Goal: Task Accomplishment & Management: Manage account settings

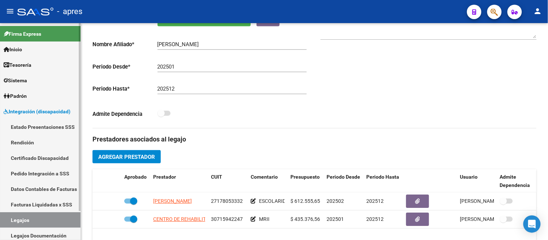
click at [52, 219] on link "Legajos" at bounding box center [40, 221] width 81 height 16
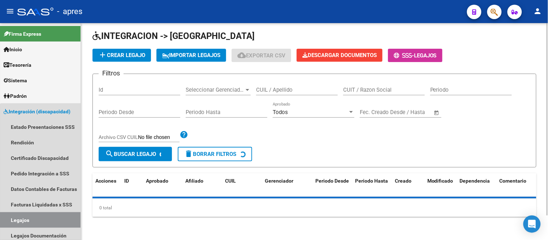
scroll to position [28, 0]
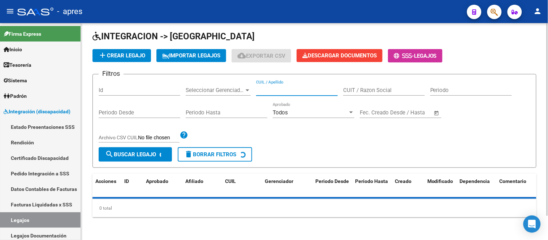
click at [277, 93] on input "CUIL / Apellido" at bounding box center [297, 90] width 82 height 7
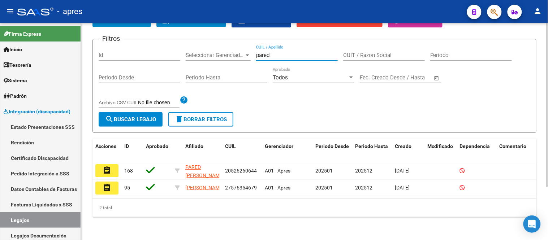
scroll to position [70, 0]
type input "pared"
click at [33, 114] on span "Integración (discapacidad)" at bounding box center [37, 112] width 67 height 8
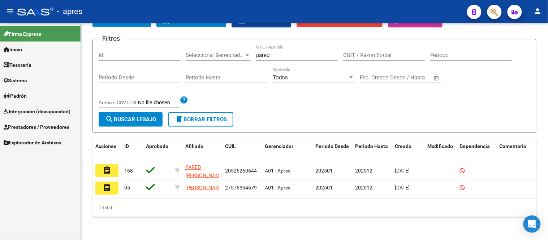
click at [42, 125] on span "Prestadores / Proveedores" at bounding box center [37, 127] width 66 height 8
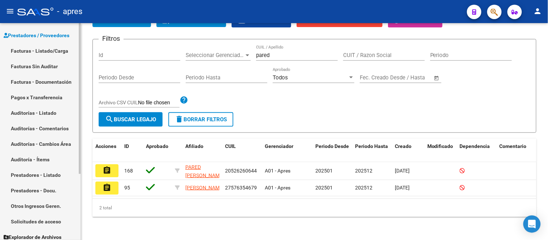
scroll to position [96, 0]
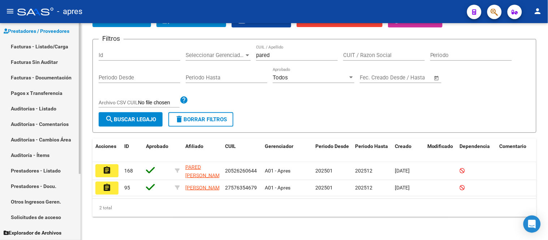
click at [45, 191] on link "Prestadores - Docu." at bounding box center [40, 187] width 81 height 16
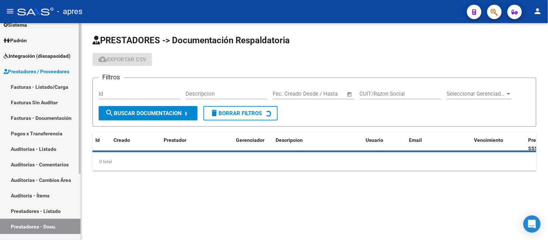
scroll to position [56, 0]
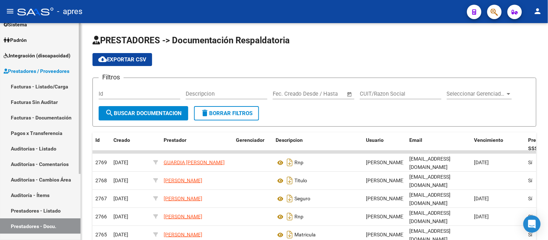
click at [48, 82] on link "Facturas - Listado/Carga" at bounding box center [40, 87] width 81 height 16
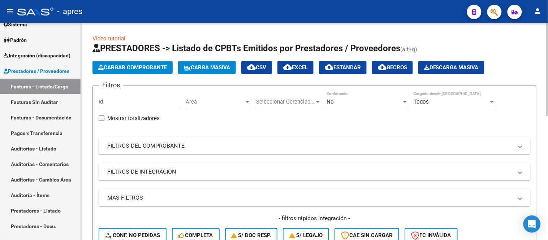
click at [216, 96] on div "Area Area" at bounding box center [218, 100] width 65 height 16
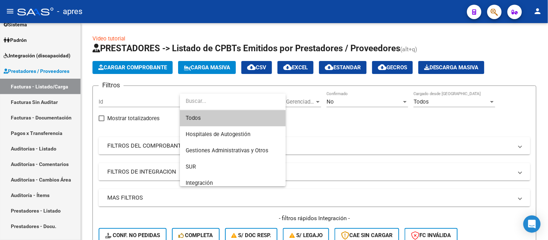
click at [215, 189] on div at bounding box center [274, 120] width 548 height 240
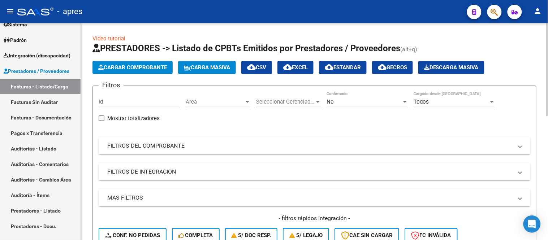
click at [214, 183] on div "Filtros Id Area Area Seleccionar Gerenciador Seleccionar Gerenciador No Confirm…" at bounding box center [315, 170] width 432 height 157
click at [217, 105] on span "Area" at bounding box center [215, 102] width 59 height 7
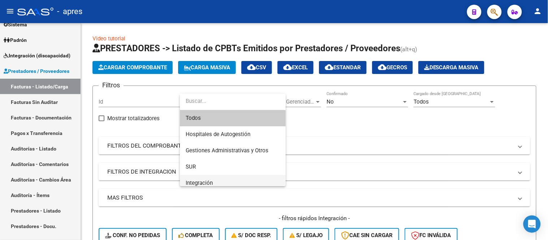
click at [215, 181] on span "Integración" at bounding box center [233, 183] width 94 height 16
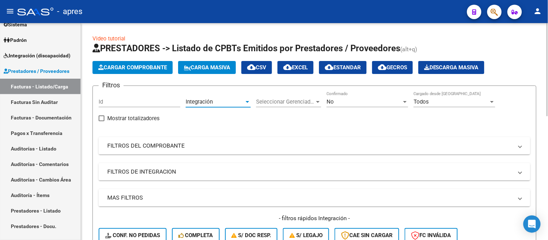
scroll to position [5, 0]
click at [288, 100] on span "Seleccionar Gerenciador" at bounding box center [285, 102] width 59 height 7
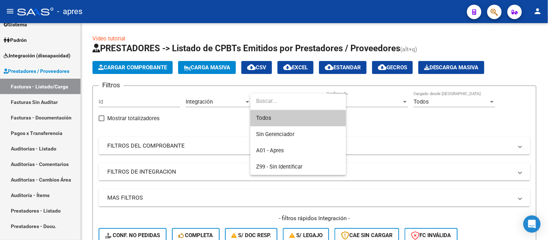
click at [285, 122] on span "Todos" at bounding box center [298, 118] width 84 height 16
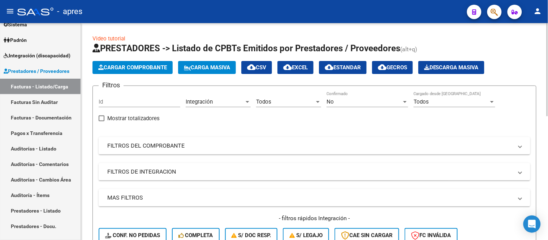
click at [349, 98] on div "No Confirmado" at bounding box center [368, 100] width 82 height 16
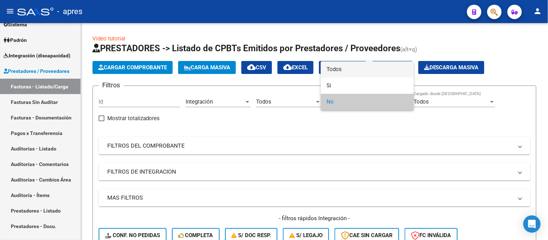
click at [346, 71] on span "Todos" at bounding box center [368, 69] width 82 height 16
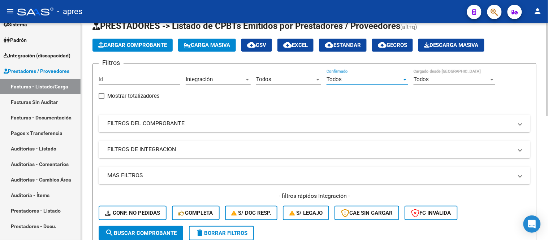
scroll to position [40, 0]
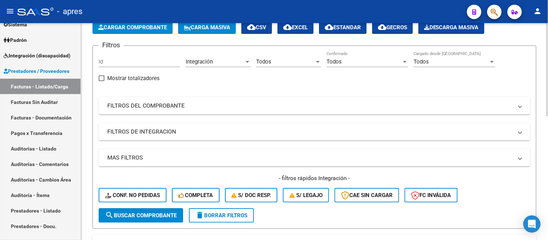
click at [127, 128] on mat-panel-title "FILTROS DE INTEGRACION" at bounding box center [310, 132] width 406 height 8
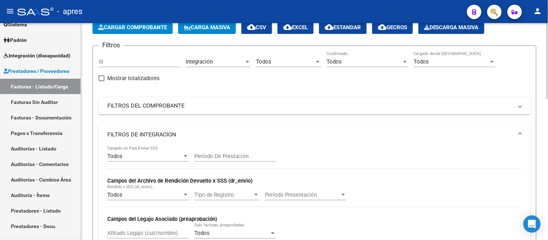
scroll to position [120, 0]
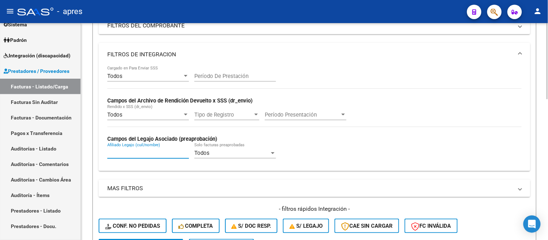
click at [134, 153] on input "Afiliado Legajo (cuil/nombre)" at bounding box center [148, 153] width 82 height 7
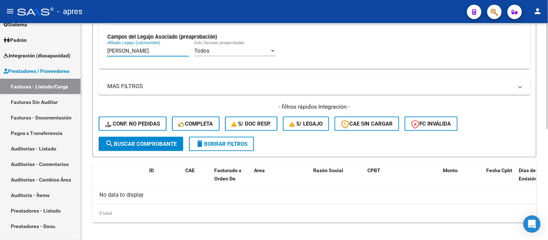
scroll to position [228, 0]
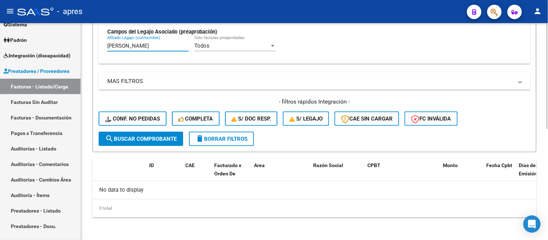
click at [124, 45] on input "[PERSON_NAME]" at bounding box center [148, 46] width 82 height 7
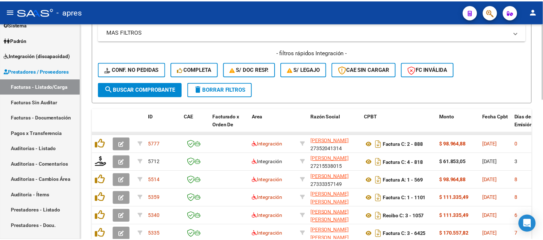
scroll to position [308, 0]
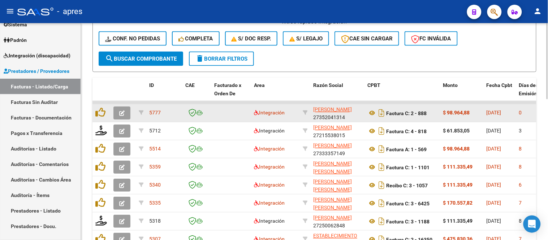
type input "silva"
click at [116, 111] on button "button" at bounding box center [122, 113] width 17 height 13
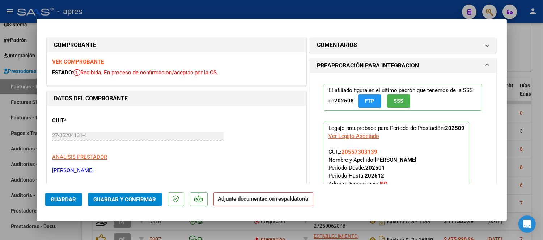
click at [93, 62] on strong "VER COMPROBANTE" at bounding box center [78, 62] width 52 height 7
click at [483, 62] on mat-expansion-panel-header "PREAPROBACIÓN PARA INTEGRACION" at bounding box center [402, 66] width 187 height 14
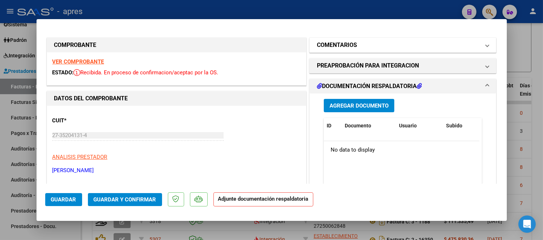
click at [485, 50] on mat-expansion-panel-header "COMENTARIOS" at bounding box center [402, 45] width 187 height 14
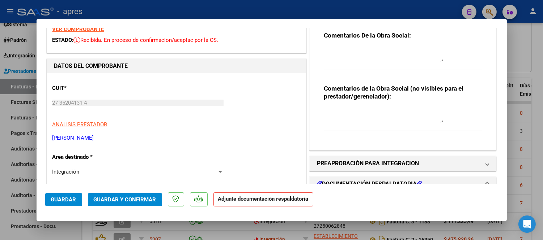
scroll to position [40, 0]
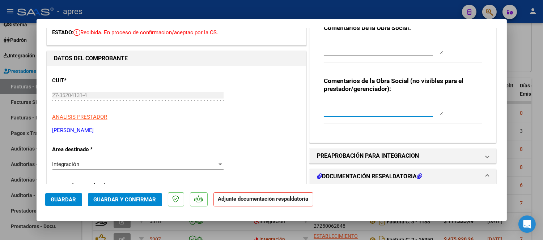
click at [372, 112] on textarea at bounding box center [383, 108] width 119 height 14
type textarea "S"
type textarea "l"
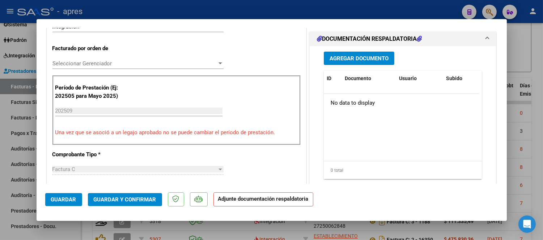
scroll to position [120, 0]
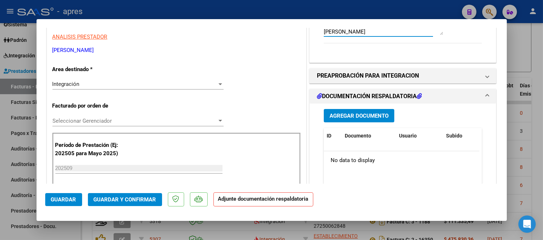
type textarea "09/10 la envio a discapacidad sin recupero porque se comunicó la prestadora avi…"
click at [127, 85] on div "Integración" at bounding box center [134, 84] width 164 height 7
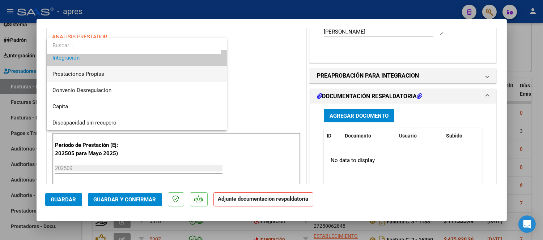
scroll to position [67, 0]
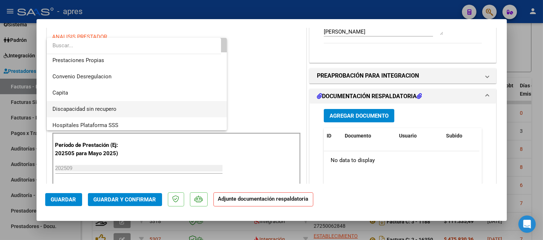
click at [133, 107] on span "Discapacidad sin recupero" at bounding box center [136, 109] width 169 height 16
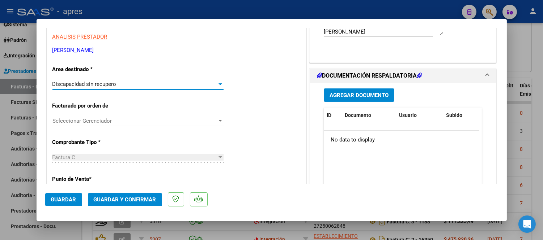
click at [64, 201] on span "Guardar" at bounding box center [63, 200] width 25 height 7
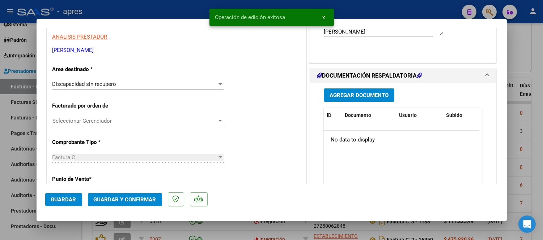
click at [157, 225] on div at bounding box center [271, 120] width 543 height 240
type input "$ 0,00"
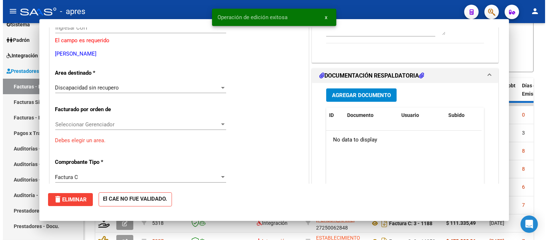
scroll to position [124, 0]
